Goal: Information Seeking & Learning: Learn about a topic

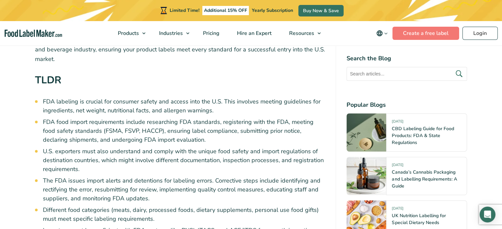
scroll to position [264, 0]
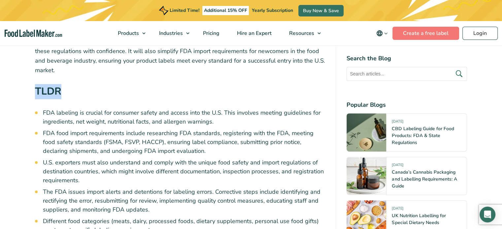
drag, startPoint x: 61, startPoint y: 81, endPoint x: 84, endPoint y: 85, distance: 23.1
click at [85, 84] on h2 "TLDR" at bounding box center [180, 93] width 291 height 19
drag, startPoint x: 49, startPoint y: 103, endPoint x: 45, endPoint y: 100, distance: 4.2
click at [48, 109] on li "FDA labeling is crucial for consumer safety and access into the U.S. This invol…" at bounding box center [184, 118] width 283 height 18
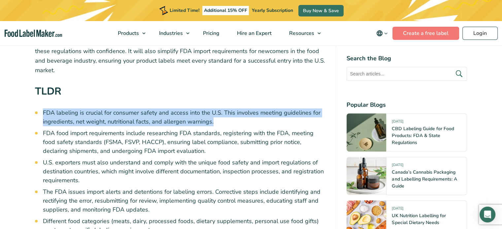
drag, startPoint x: 45, startPoint y: 102, endPoint x: 228, endPoint y: 112, distance: 183.9
click at [228, 112] on li "FDA labeling is crucial for consumer safety and access into the U.S. This invol…" at bounding box center [184, 118] width 283 height 18
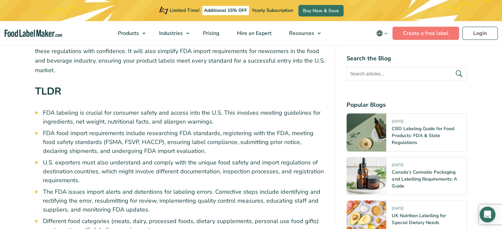
click at [227, 119] on ul "FDA labeling is crucial for consumer safety and access into the U.S. This invol…" at bounding box center [184, 197] width 283 height 176
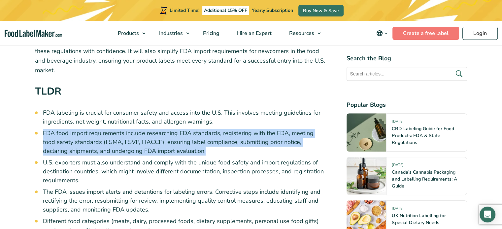
drag, startPoint x: 40, startPoint y: 123, endPoint x: 213, endPoint y: 145, distance: 174.5
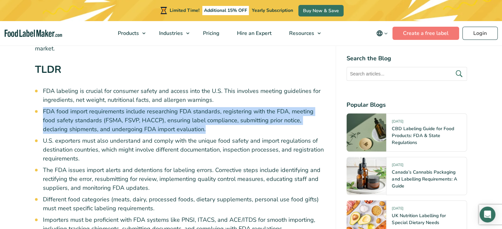
scroll to position [297, 0]
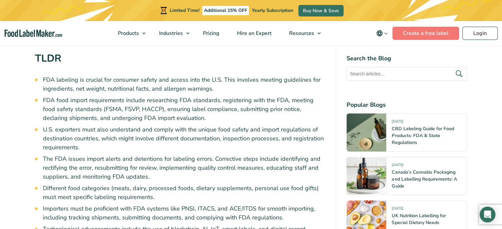
click at [46, 125] on li "U.S. exporters must also understand and comply with the unique food safety and …" at bounding box center [184, 138] width 283 height 27
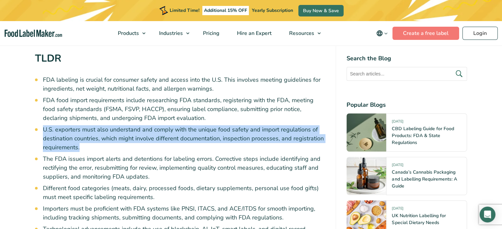
drag, startPoint x: 48, startPoint y: 121, endPoint x: 107, endPoint y: 141, distance: 63.1
click at [93, 142] on li "U.S. exporters must also understand and comply with the unique food safety and …" at bounding box center [184, 138] width 283 height 27
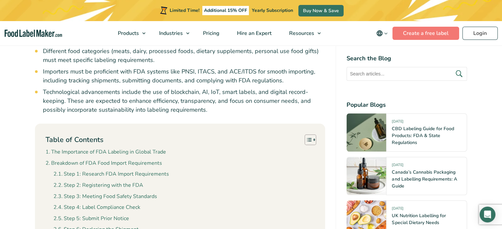
scroll to position [462, 0]
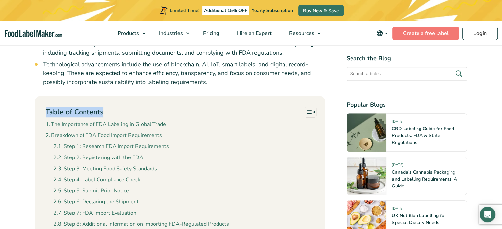
drag, startPoint x: 46, startPoint y: 100, endPoint x: 143, endPoint y: 103, distance: 97.5
click at [142, 104] on div "Table of Contents Toggle The Importance of FDA Labeling in Global Trade Breakdo…" at bounding box center [180, 201] width 291 height 210
click at [101, 107] on p "Table of Contents" at bounding box center [75, 112] width 58 height 10
click at [46, 107] on p "Table of Contents" at bounding box center [75, 112] width 58 height 10
drag, startPoint x: 32, startPoint y: 99, endPoint x: 160, endPoint y: 102, distance: 128.2
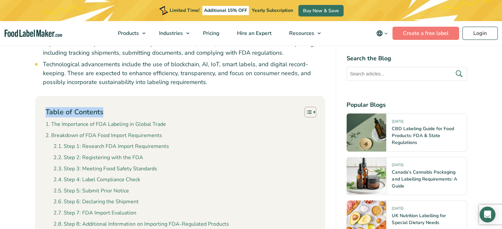
drag, startPoint x: 175, startPoint y: 99, endPoint x: 131, endPoint y: 108, distance: 44.9
click at [174, 107] on div "Table of Contents Toggle" at bounding box center [180, 112] width 269 height 11
click at [107, 107] on div "Table of Contents Toggle" at bounding box center [180, 112] width 269 height 11
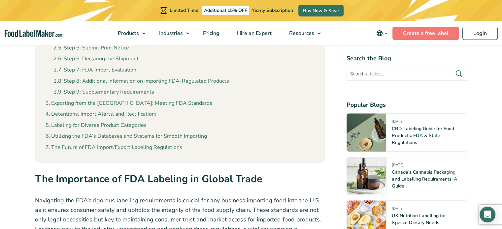
scroll to position [693, 0]
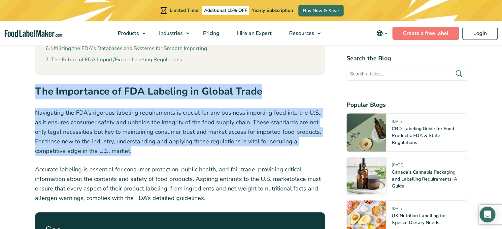
drag, startPoint x: 40, startPoint y: 88, endPoint x: 148, endPoint y: 143, distance: 121.5
click at [148, 143] on p "Navigating the FDA’s rigorous labeling requirements is crucial for any business…" at bounding box center [180, 132] width 291 height 48
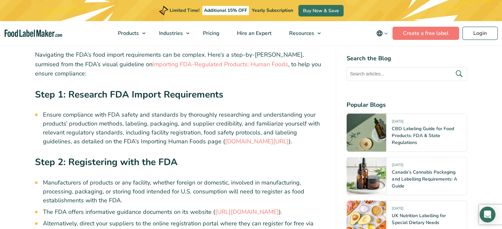
scroll to position [958, 0]
